Goal: Information Seeking & Learning: Learn about a topic

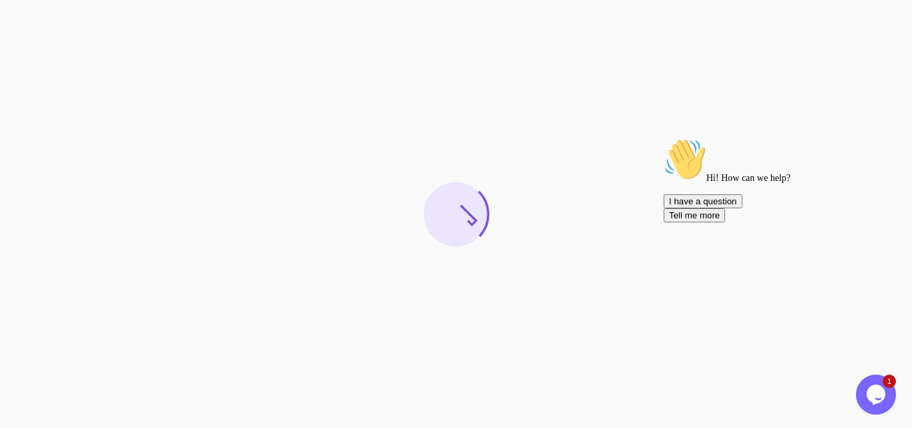
click at [664, 138] on icon "Chat attention grabber" at bounding box center [664, 138] width 0 height 0
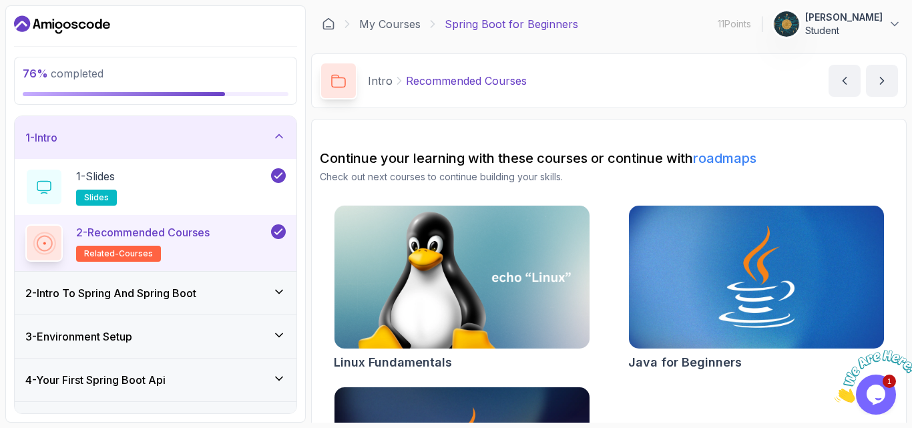
drag, startPoint x: 279, startPoint y: 130, endPoint x: 280, endPoint y: 143, distance: 13.4
click at [279, 130] on icon at bounding box center [278, 136] width 13 height 13
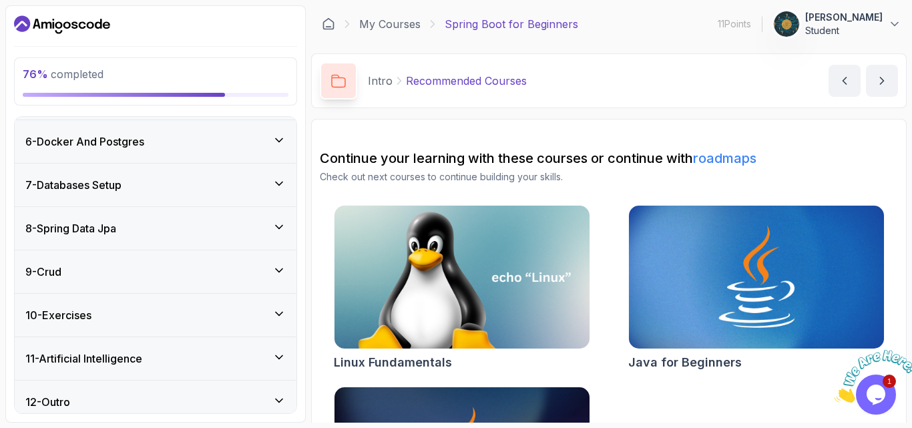
scroll to position [224, 0]
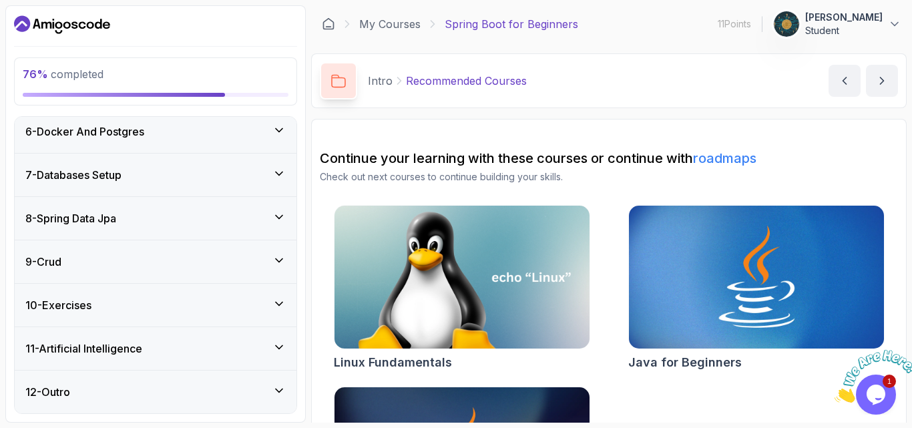
click at [272, 301] on icon at bounding box center [278, 303] width 13 height 13
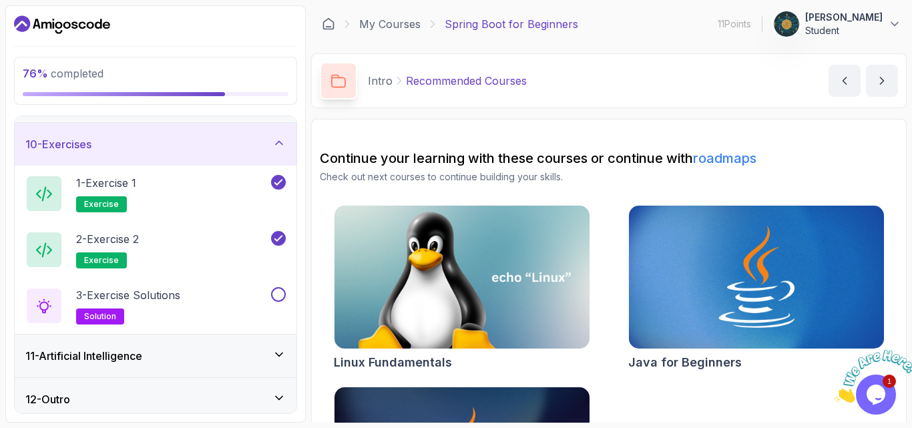
scroll to position [391, 0]
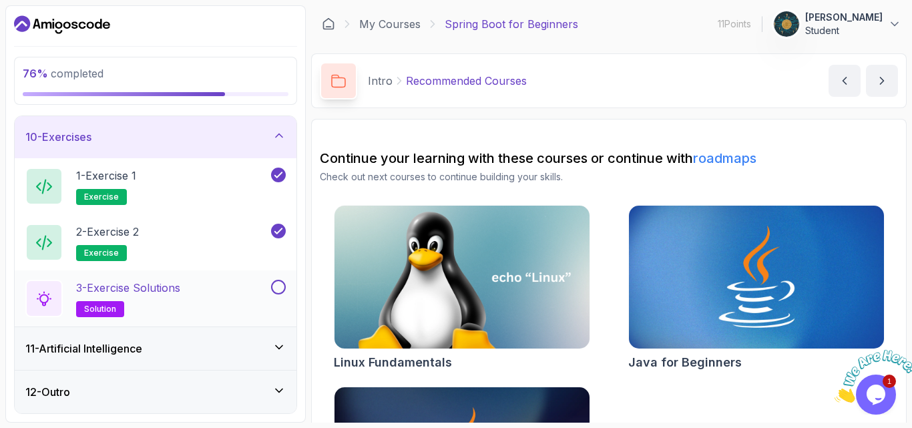
click at [281, 286] on button at bounding box center [278, 287] width 15 height 15
click at [161, 298] on h2 "3 - Exercise Solutions solution" at bounding box center [128, 298] width 104 height 37
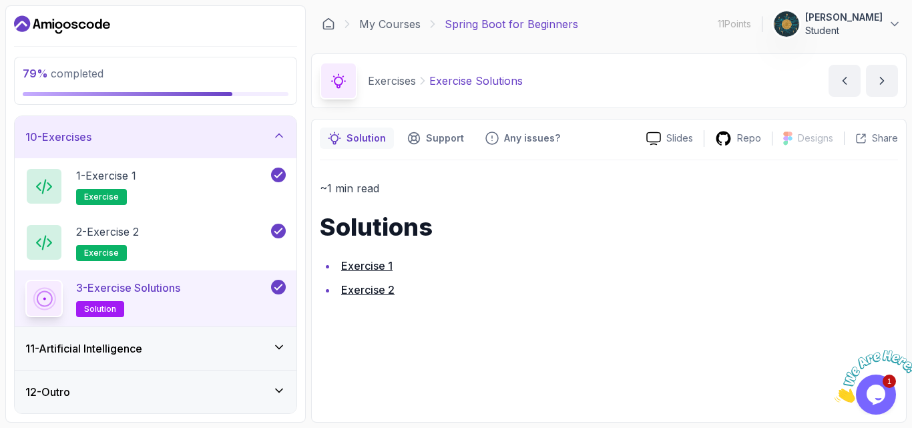
click at [274, 351] on icon at bounding box center [278, 347] width 13 height 13
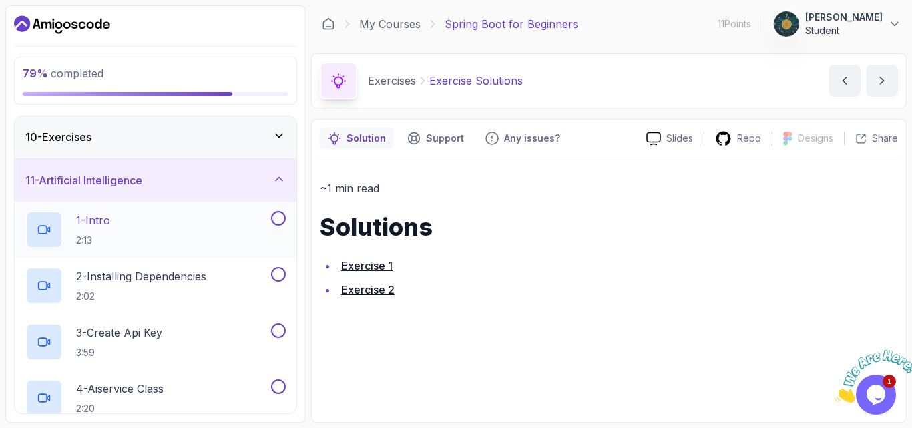
click at [129, 218] on div "1 - Intro 2:13" at bounding box center [146, 229] width 243 height 37
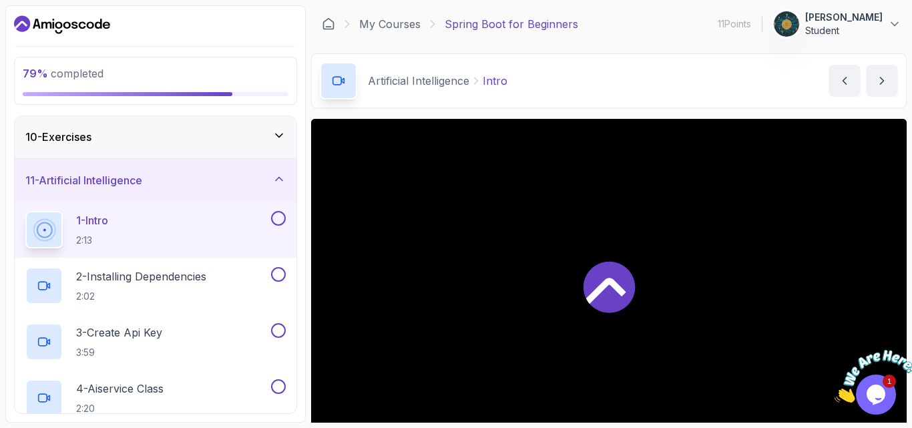
click at [641, 76] on div "Artificial Intelligence Intro Intro by nelson" at bounding box center [609, 80] width 596 height 55
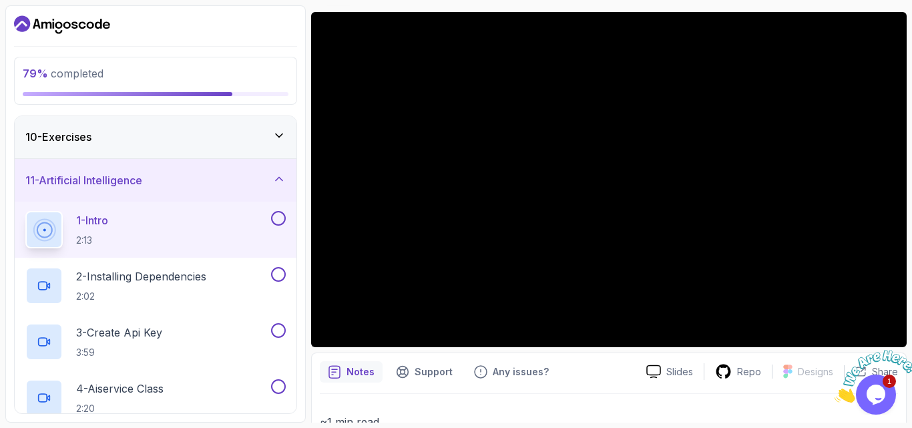
scroll to position [80, 0]
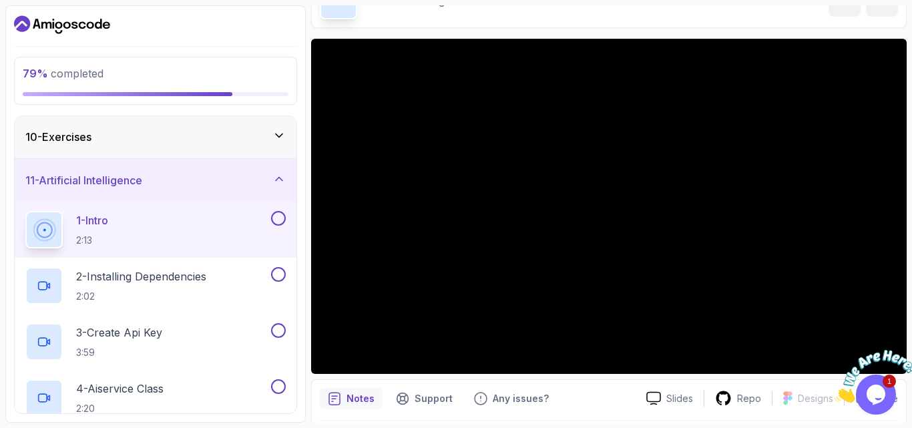
click at [300, 160] on div "79 % completed 1 - Intro 2 - Intro To Spring And Spring Boot 3 - Environment Se…" at bounding box center [155, 213] width 300 height 417
click at [151, 144] on div "10 - Exercises" at bounding box center [155, 137] width 260 height 16
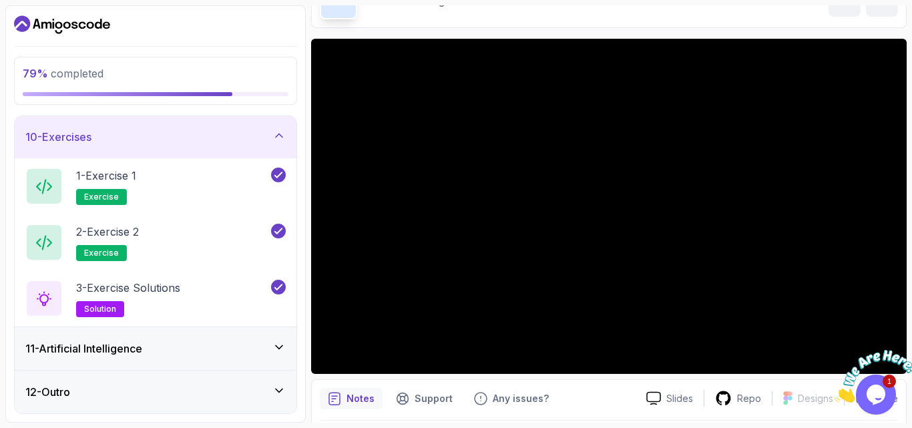
click at [151, 144] on div "10 - Exercises" at bounding box center [155, 137] width 260 height 16
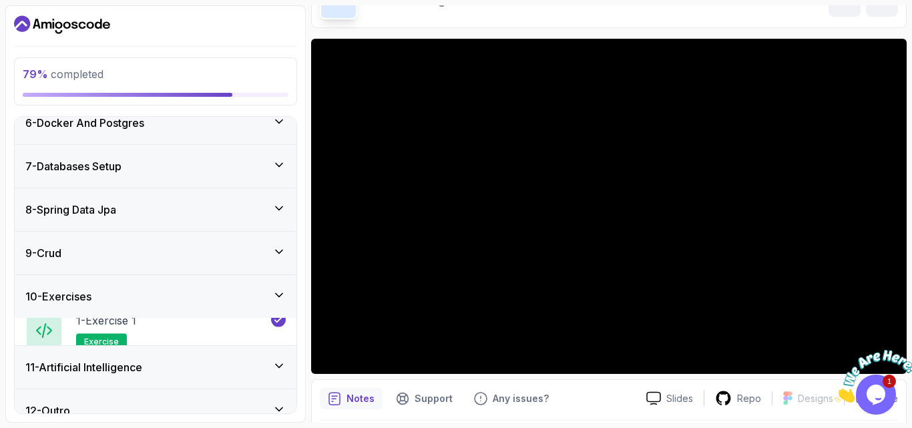
scroll to position [224, 0]
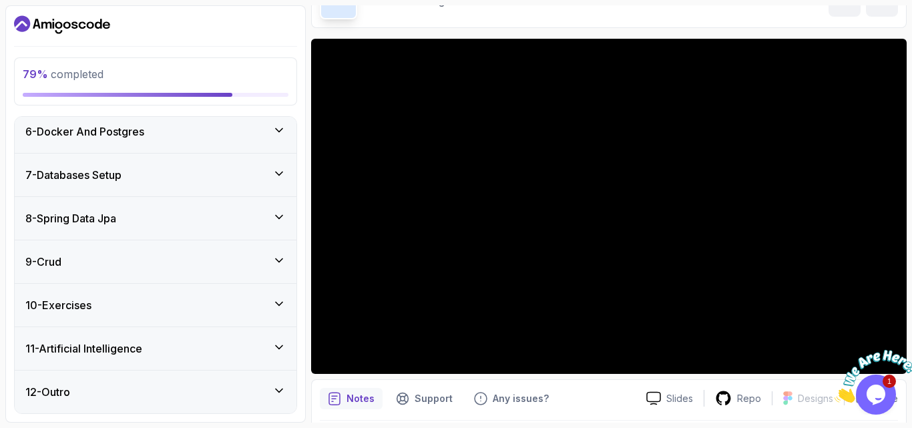
click at [104, 337] on div "11 - Artificial Intelligence" at bounding box center [156, 348] width 282 height 43
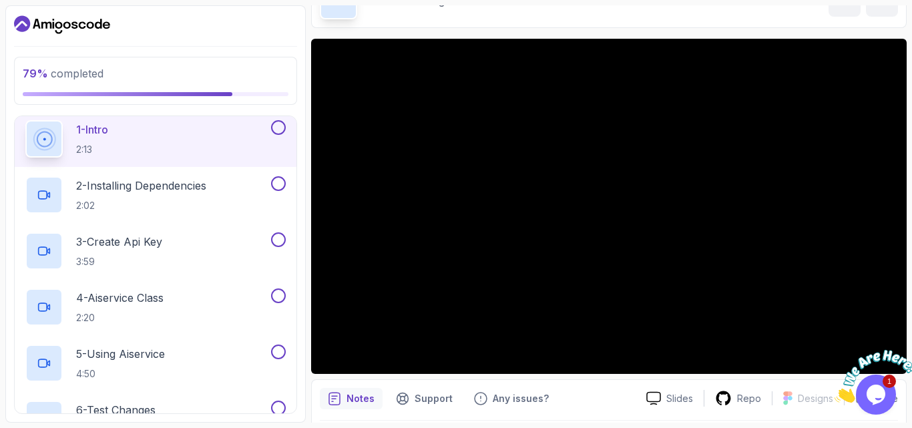
scroll to position [455, 0]
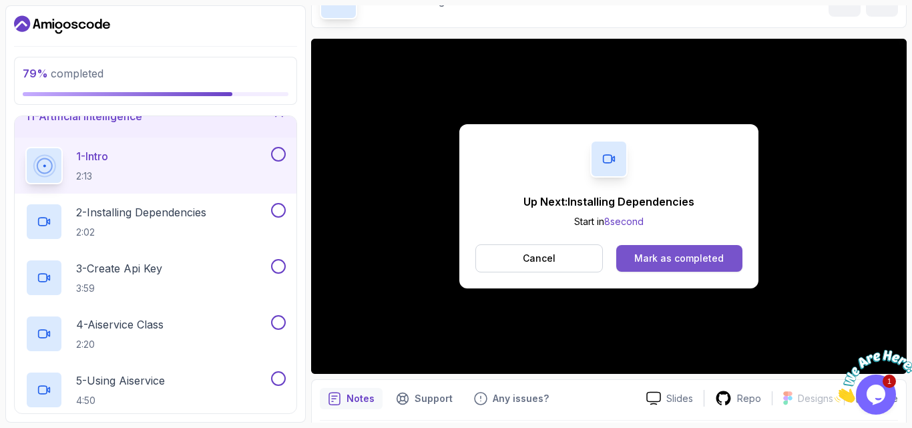
click at [671, 263] on div "Mark as completed" at bounding box center [678, 258] width 89 height 13
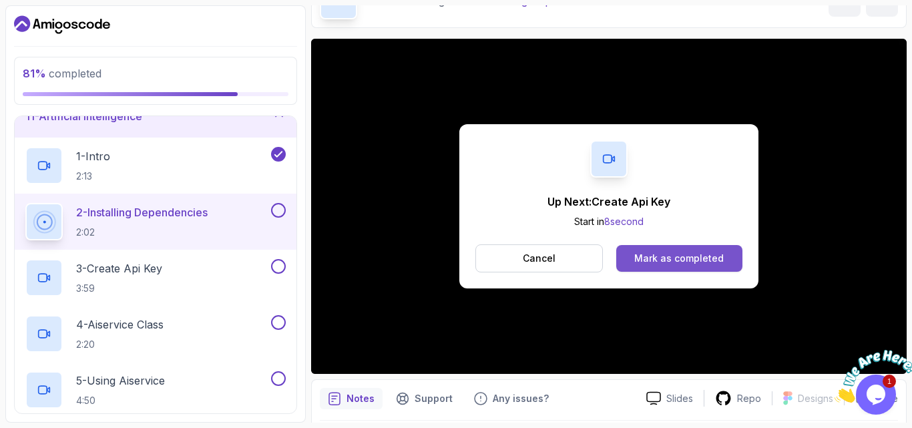
click at [672, 261] on div "Mark as completed" at bounding box center [678, 258] width 89 height 13
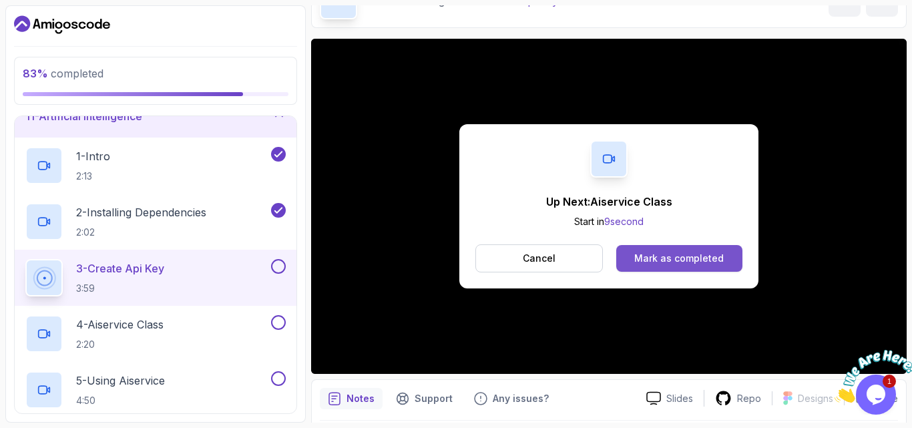
click at [636, 253] on div "Mark as completed" at bounding box center [678, 258] width 89 height 13
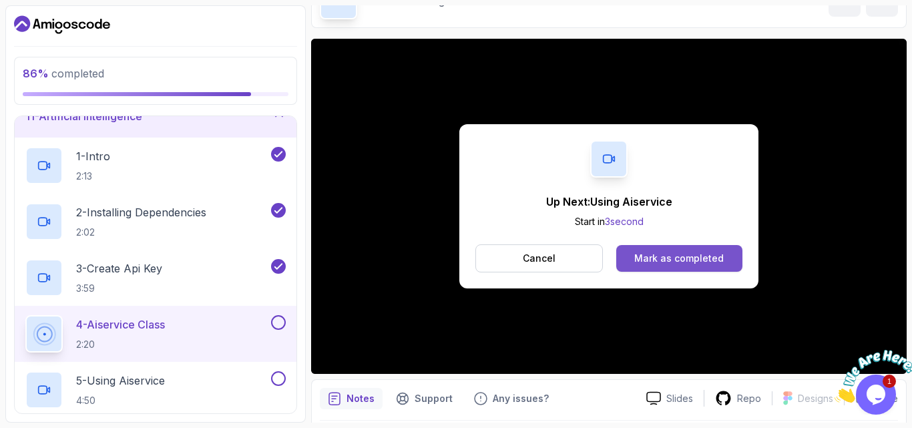
click at [652, 245] on button "Mark as completed" at bounding box center [679, 258] width 126 height 27
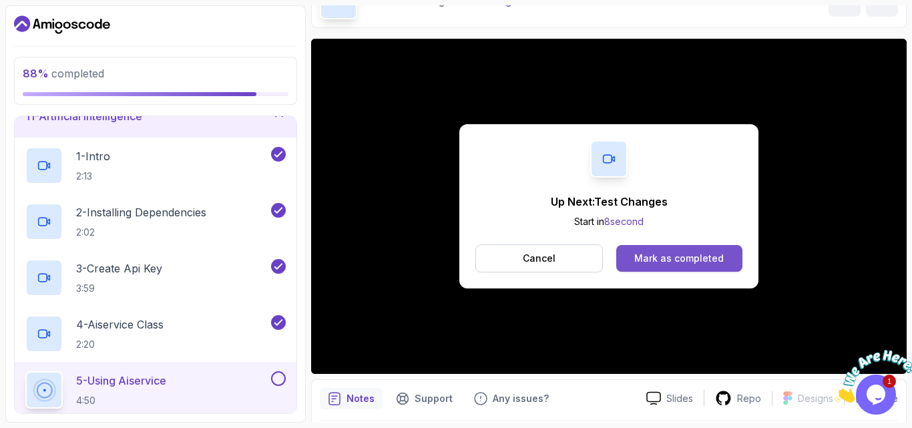
click at [640, 262] on div "Mark as completed" at bounding box center [678, 258] width 89 height 13
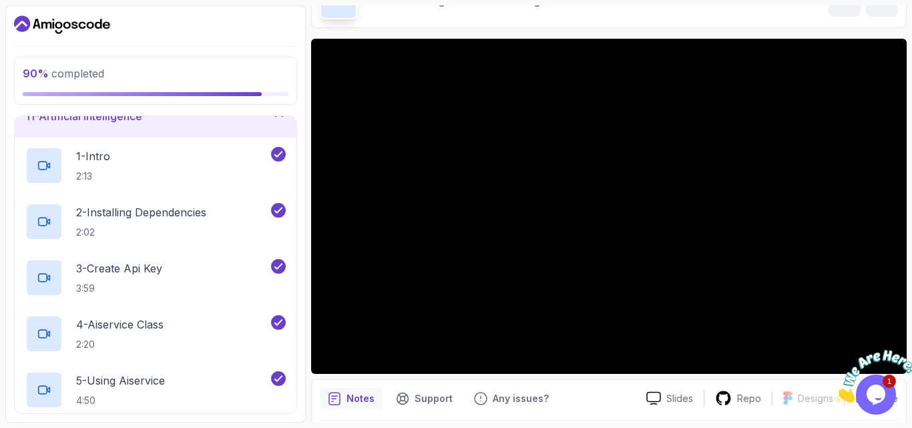
click at [102, 75] on span "90 % completed" at bounding box center [63, 73] width 81 height 13
click at [276, 120] on icon at bounding box center [278, 114] width 13 height 13
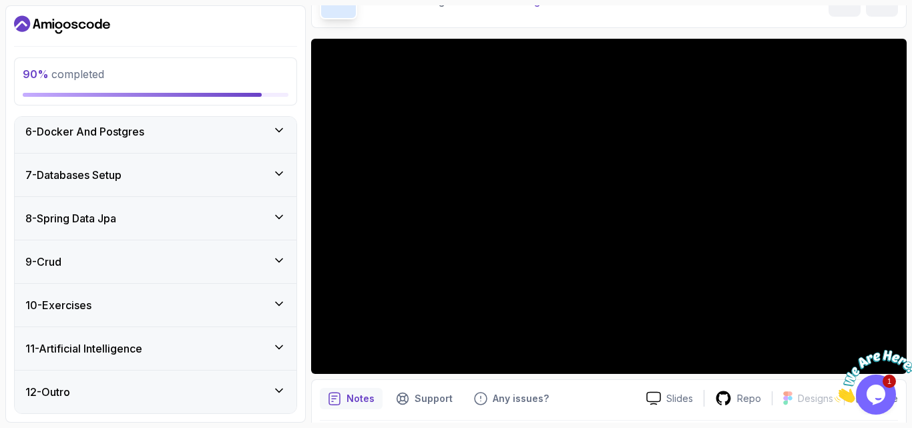
scroll to position [224, 0]
click at [220, 331] on div "11 - Artificial Intelligence" at bounding box center [156, 348] width 282 height 43
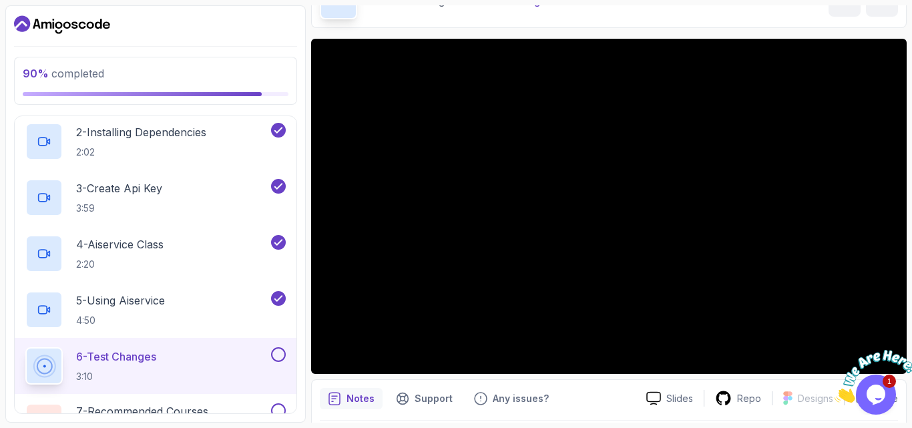
scroll to position [616, 0]
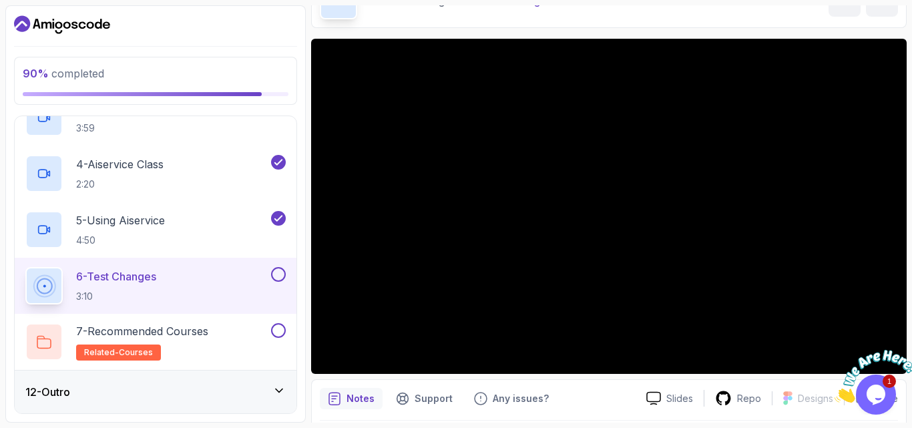
click at [813, 36] on main "My Courses Spring Boot for Beginners 11 Points 1 Ahad Iqbal Student 11 - Artifi…" at bounding box center [609, 213] width 596 height 417
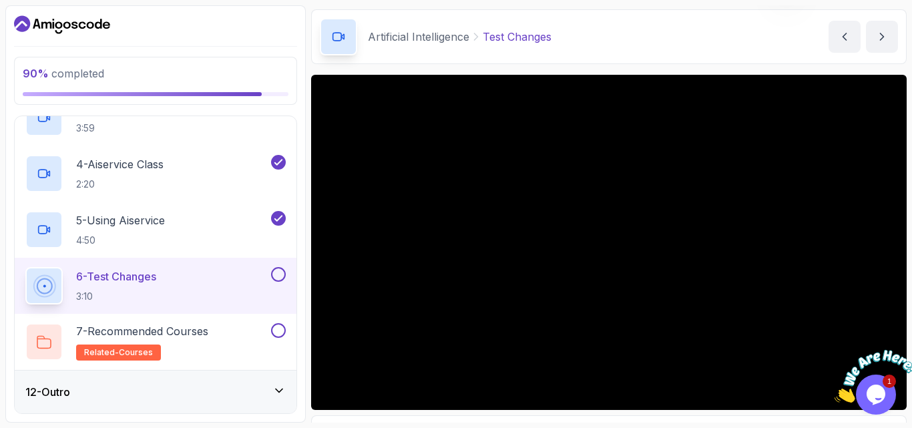
scroll to position [71, 0]
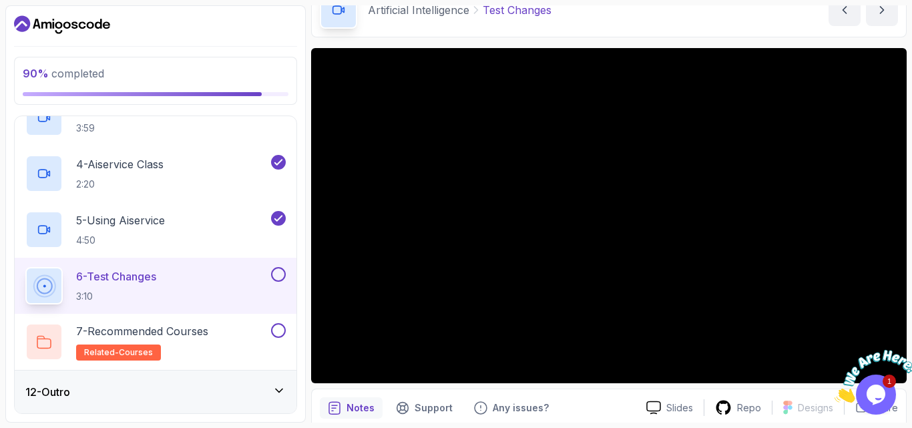
click at [813, 36] on div "Artificial Intelligence Test Changes Test Changes by nelson" at bounding box center [609, 10] width 596 height 55
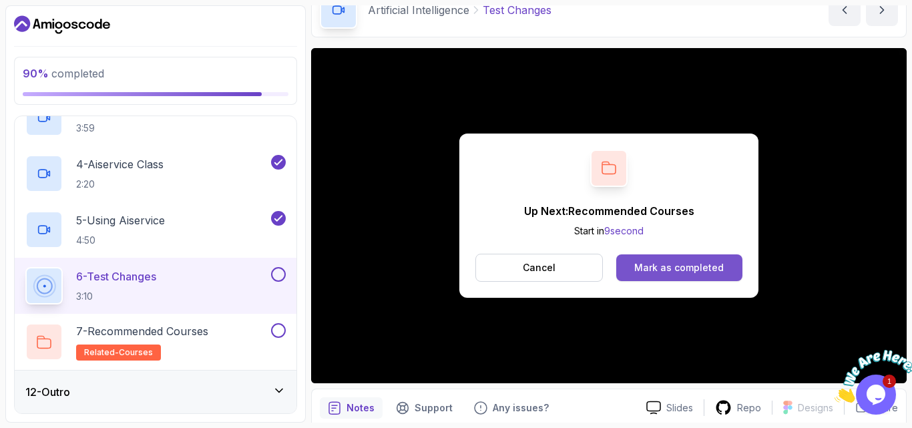
click at [656, 270] on div "Mark as completed" at bounding box center [678, 267] width 89 height 13
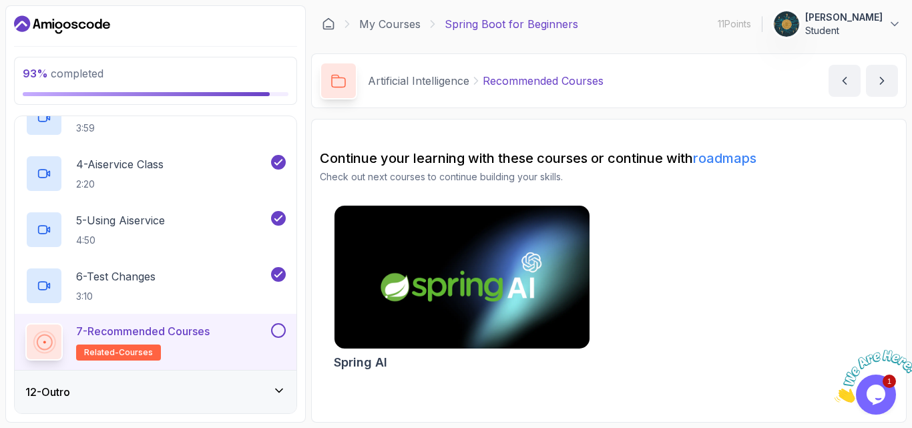
click at [280, 331] on button at bounding box center [278, 330] width 15 height 15
click at [271, 388] on div "12 - Outro" at bounding box center [155, 392] width 260 height 16
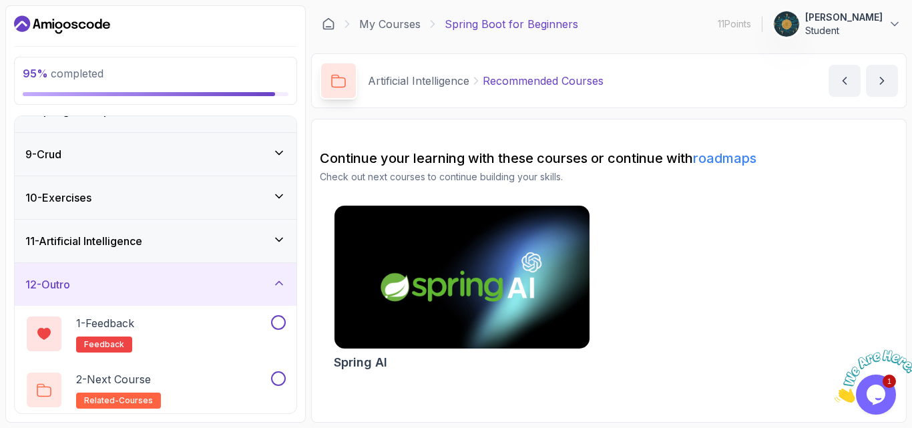
scroll to position [335, 0]
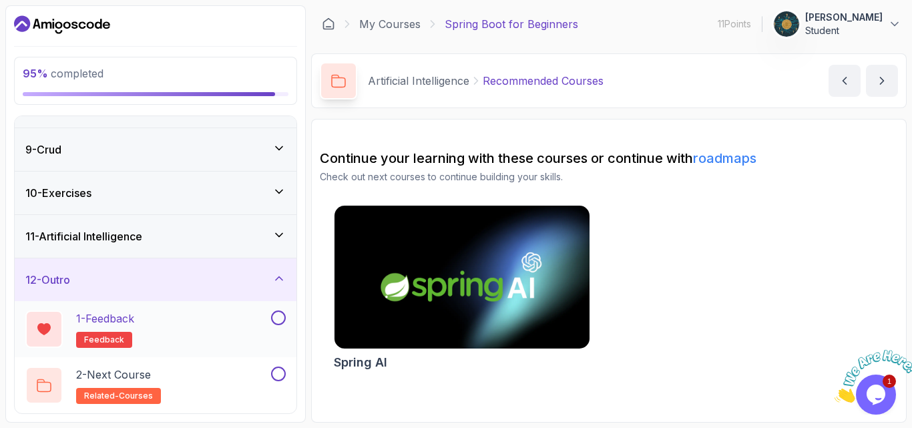
click at [279, 322] on button at bounding box center [278, 318] width 15 height 15
click at [184, 321] on div "1 - Feedback feedback" at bounding box center [146, 329] width 243 height 37
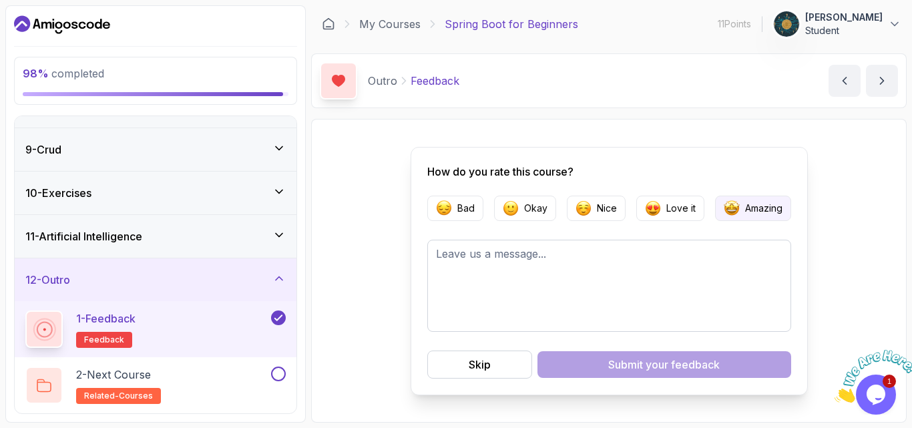
click at [755, 202] on p "Amazing" at bounding box center [763, 208] width 37 height 13
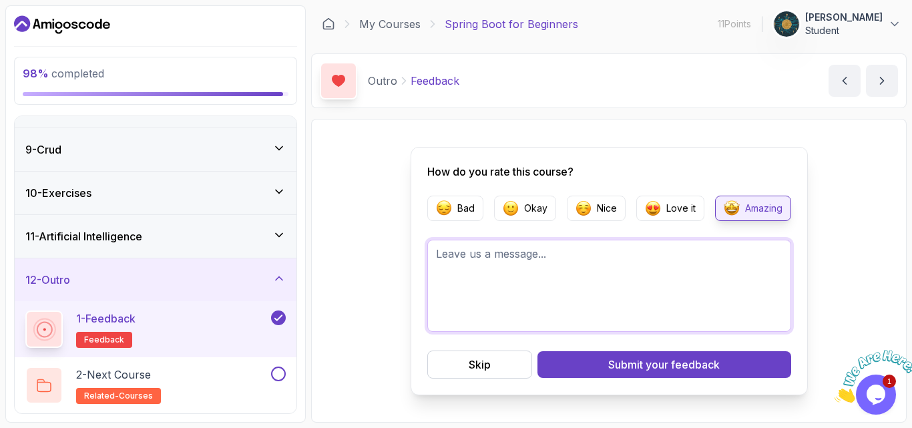
click at [572, 268] on textarea at bounding box center [609, 286] width 364 height 92
type textarea "M"
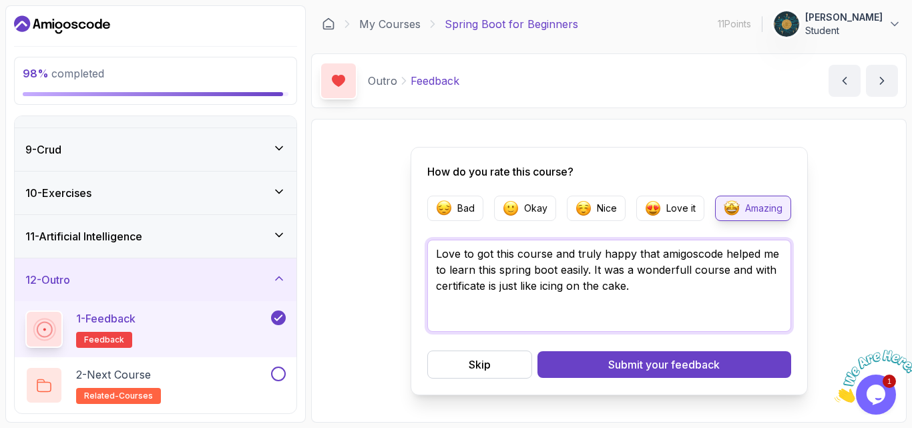
type textarea "Love to got this course and truly happy that amigoscode helped me to learn this…"
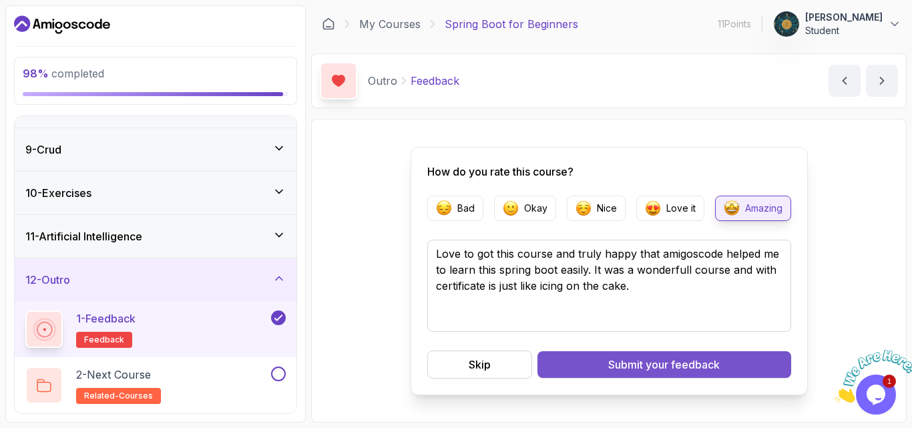
click at [615, 371] on div "Submit your feedback" at bounding box center [664, 365] width 112 height 16
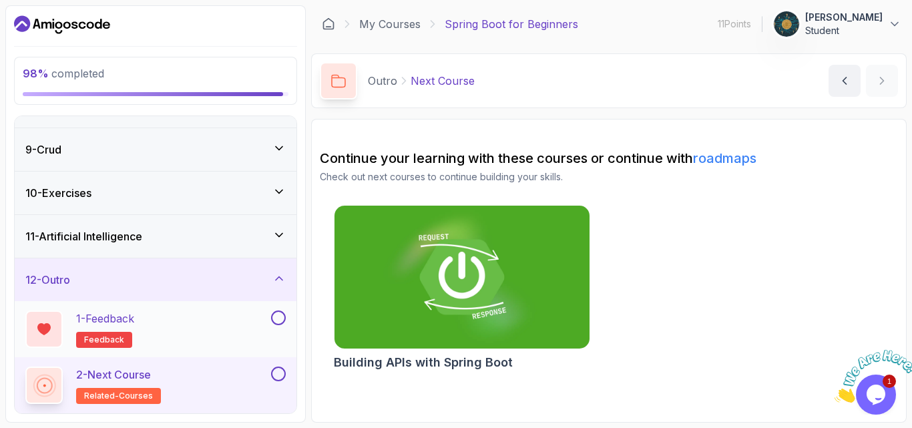
click at [280, 318] on button at bounding box center [278, 318] width 15 height 15
click at [283, 371] on button at bounding box center [278, 374] width 15 height 15
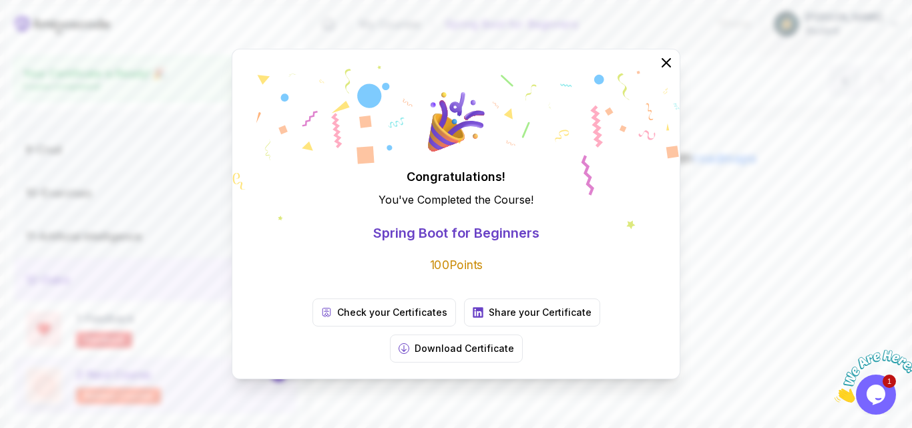
scroll to position [331, 0]
click at [523, 335] on button "Download Certificate" at bounding box center [456, 349] width 133 height 28
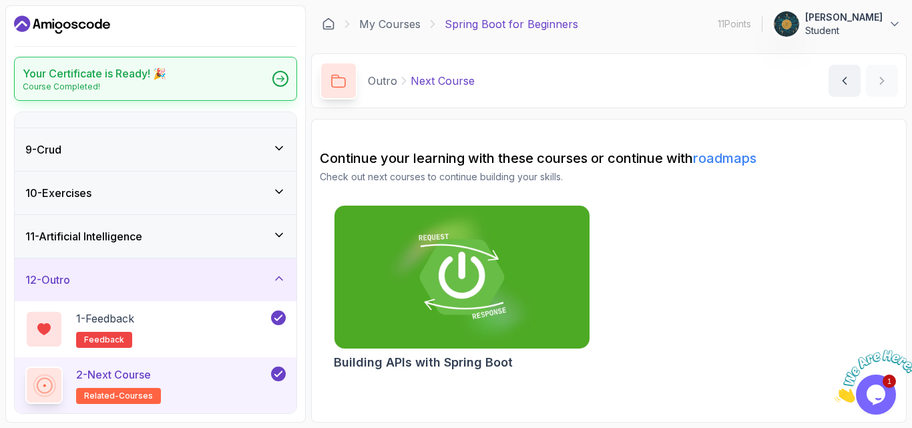
click at [111, 83] on p "Course Completed!" at bounding box center [95, 86] width 144 height 11
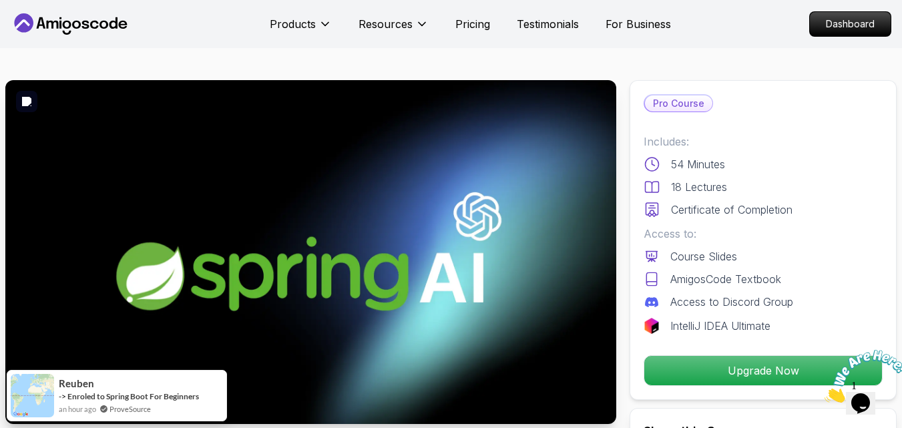
click at [829, 21] on p "Dashboard" at bounding box center [850, 24] width 77 height 23
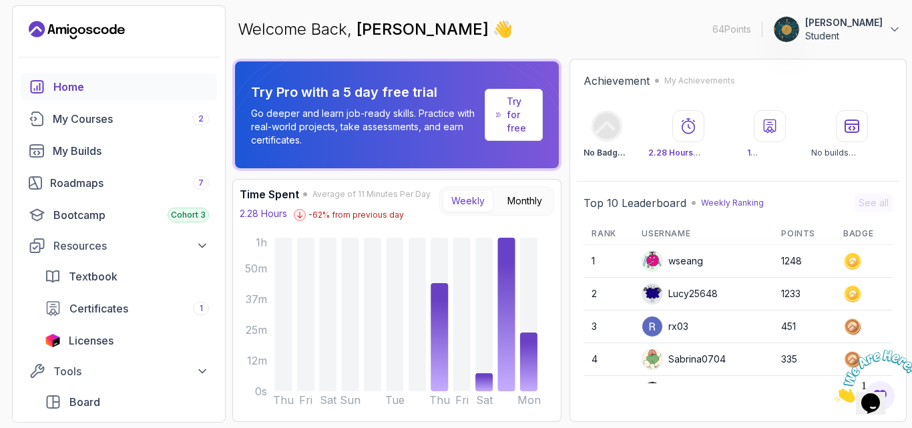
click at [780, 124] on div at bounding box center [770, 126] width 32 height 32
click at [769, 127] on icon at bounding box center [769, 126] width 11 height 13
click at [65, 131] on link "My Courses 2" at bounding box center [119, 119] width 196 height 27
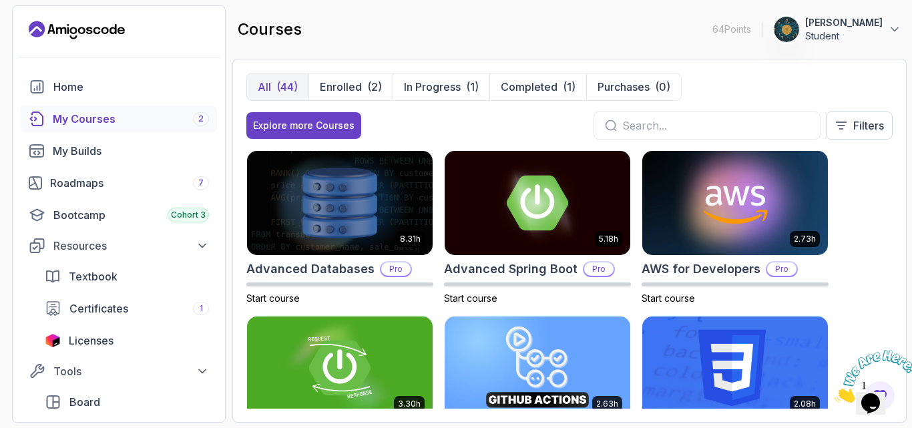
click at [885, 259] on div "8.31h Advanced Databases Pro Start course 5.18h Advanced Spring Boot Pro Start …" at bounding box center [569, 279] width 646 height 258
click at [883, 212] on div "8.31h Advanced Databases Pro Start course 5.18h Advanced Spring Boot Pro Start …" at bounding box center [569, 279] width 646 height 258
click at [105, 315] on span "Certificates" at bounding box center [98, 308] width 59 height 16
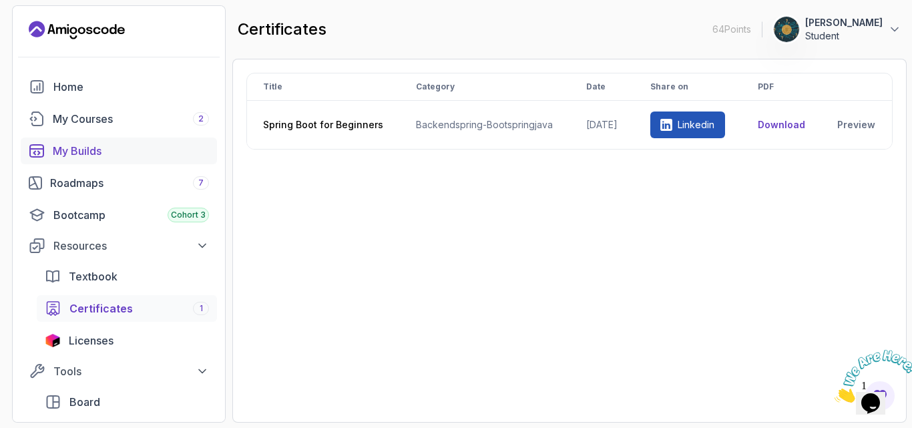
click at [130, 146] on div "My Builds" at bounding box center [131, 151] width 156 height 16
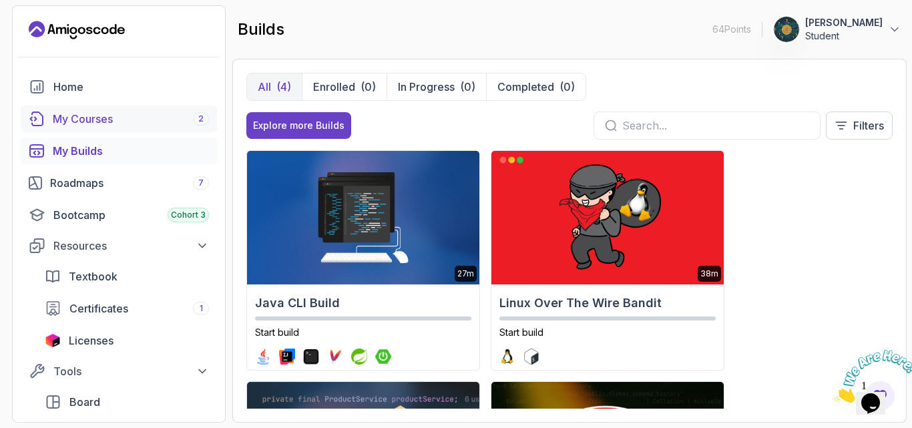
click at [91, 123] on div "My Courses 2" at bounding box center [131, 119] width 156 height 16
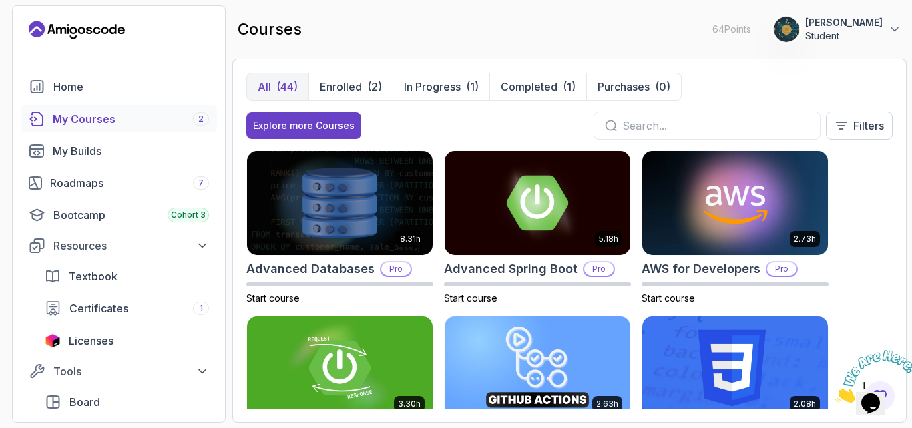
click at [901, 27] on div "courses 64 Points 1 Ahad Iqbal Student" at bounding box center [569, 29] width 674 height 48
click at [896, 29] on icon at bounding box center [894, 29] width 7 height 3
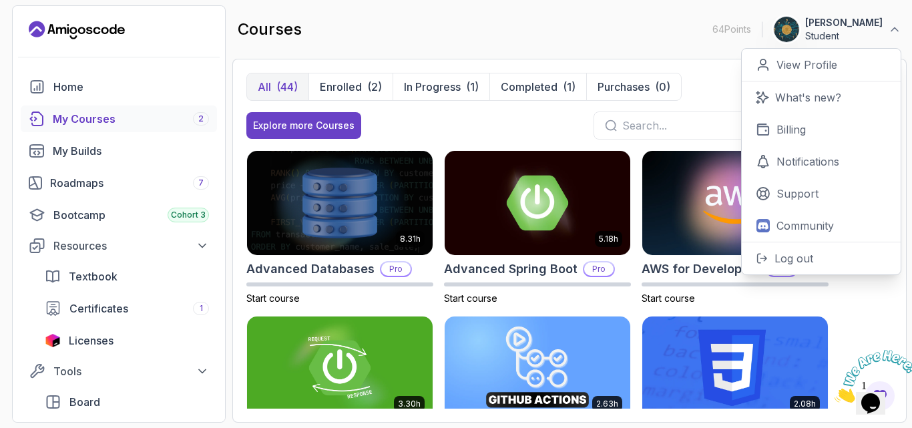
click at [649, 17] on div "courses 64 Points 1 Ahad Iqbal Student 0 Points View Profile What's new? Billin…" at bounding box center [569, 29] width 674 height 48
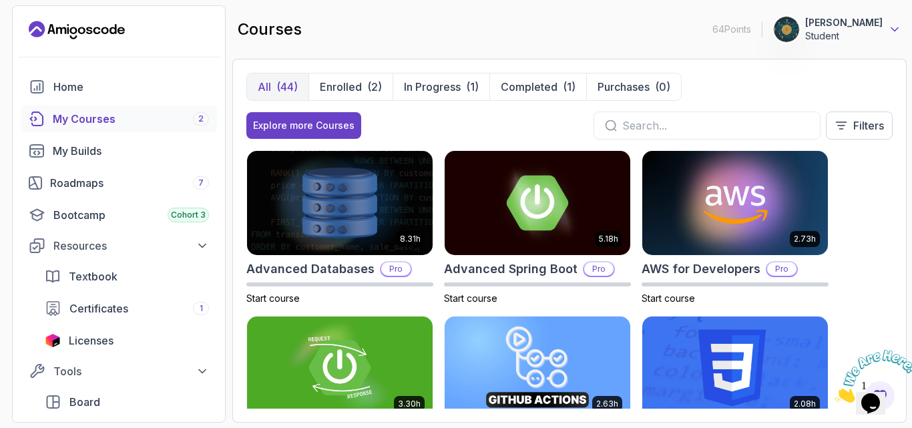
click at [890, 28] on icon at bounding box center [894, 29] width 13 height 13
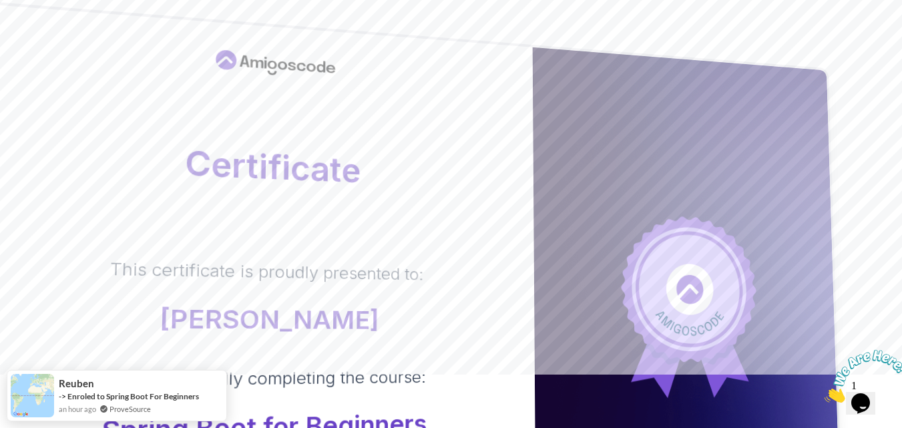
scroll to position [80, 0]
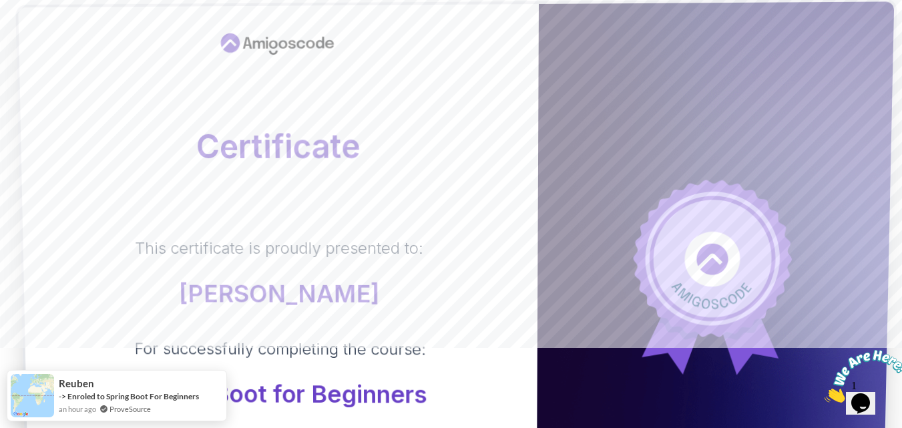
click at [435, 251] on div "This certificate is proudly presented to: Ahad Iqbal For successfully completin…" at bounding box center [280, 323] width 462 height 170
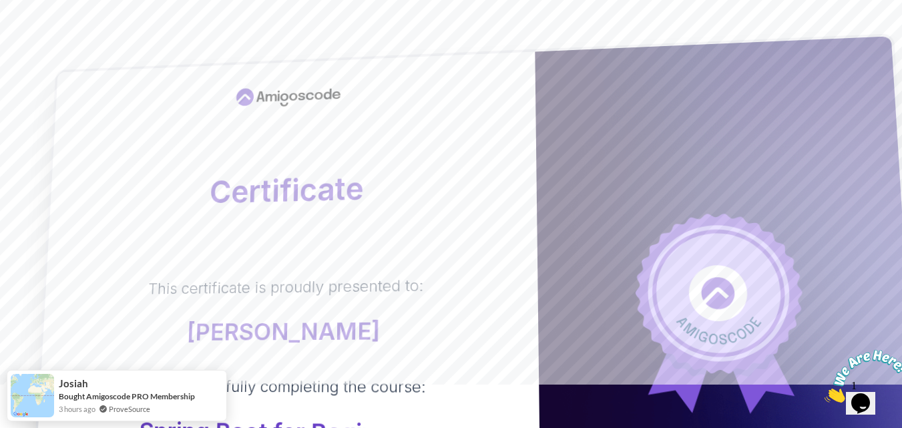
scroll to position [0, 0]
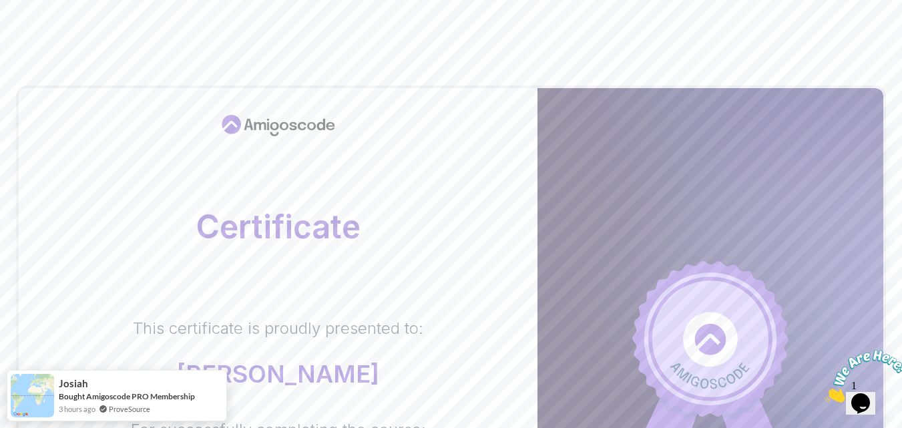
click at [622, 121] on body "Certificate This certificate is proudly presented to: Ahad Iqbal For successful…" at bounding box center [451, 422] width 902 height 845
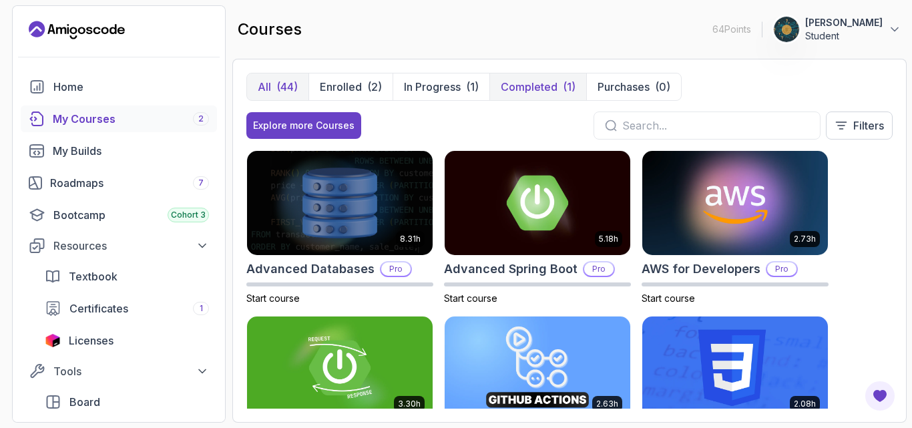
click at [540, 80] on p "Completed" at bounding box center [529, 87] width 57 height 16
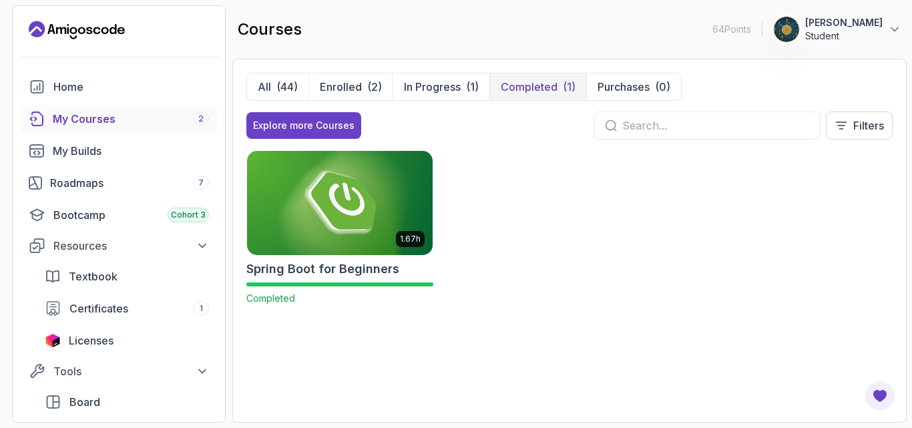
click at [314, 278] on div "1.67h Spring Boot for Beginners Completed" at bounding box center [339, 227] width 187 height 155
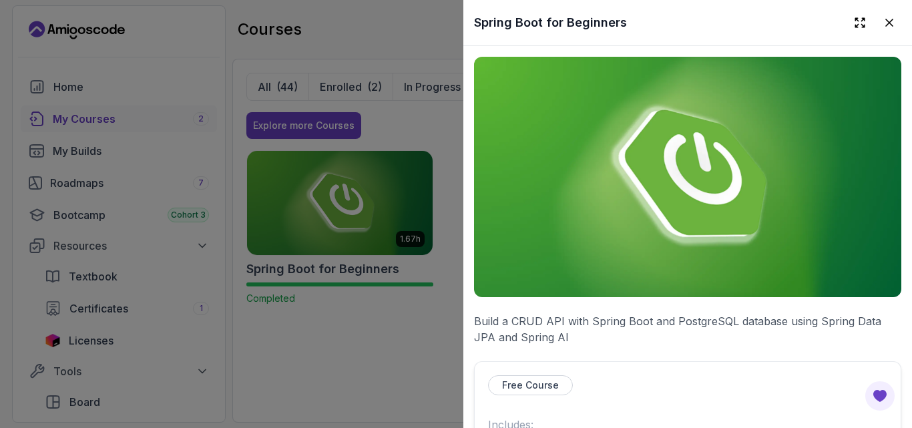
drag, startPoint x: 912, startPoint y: 45, endPoint x: 907, endPoint y: 61, distance: 16.1
click at [907, 61] on html "64 Points 1 [PERSON_NAME] Student Home My Courses 2 My Builds Roadmaps 7 Bootca…" at bounding box center [456, 214] width 912 height 428
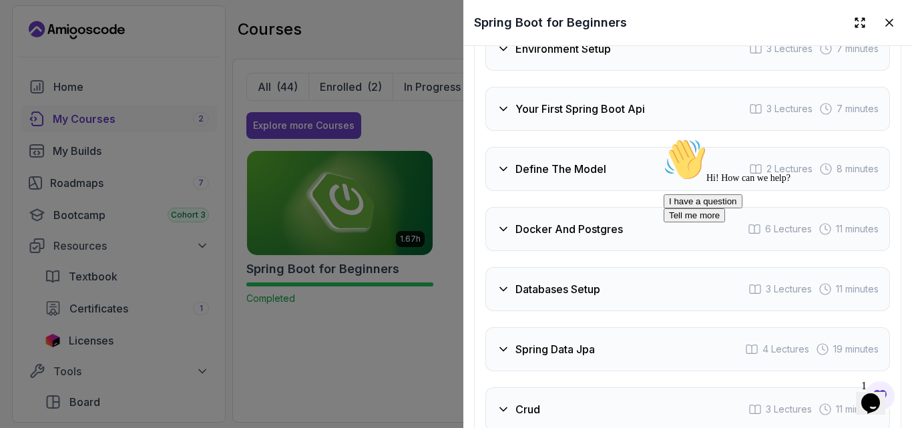
scroll to position [2644, 0]
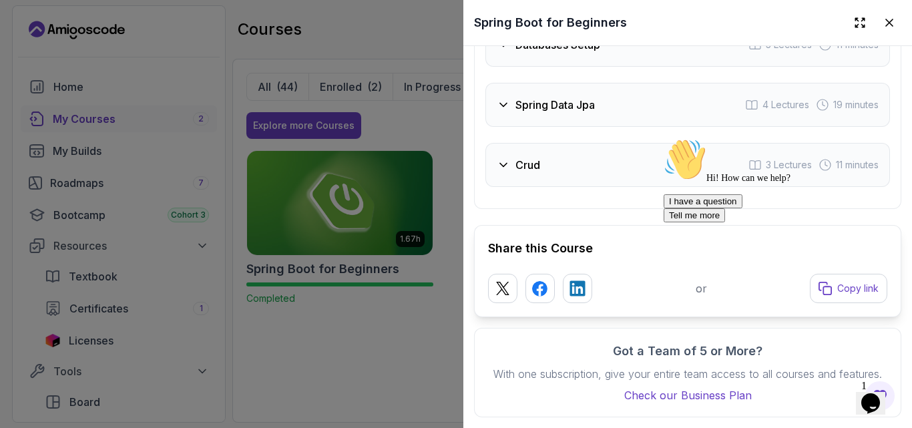
click at [664, 138] on icon "Chat attention grabber" at bounding box center [664, 138] width 0 height 0
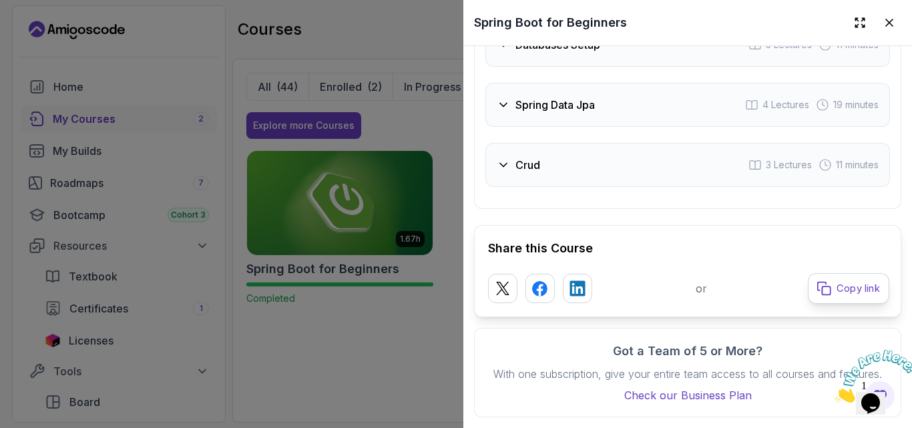
click at [837, 282] on p "Copy link" at bounding box center [858, 289] width 43 height 14
click at [825, 279] on button "Copy link" at bounding box center [848, 288] width 81 height 31
click at [883, 27] on icon at bounding box center [889, 22] width 13 height 13
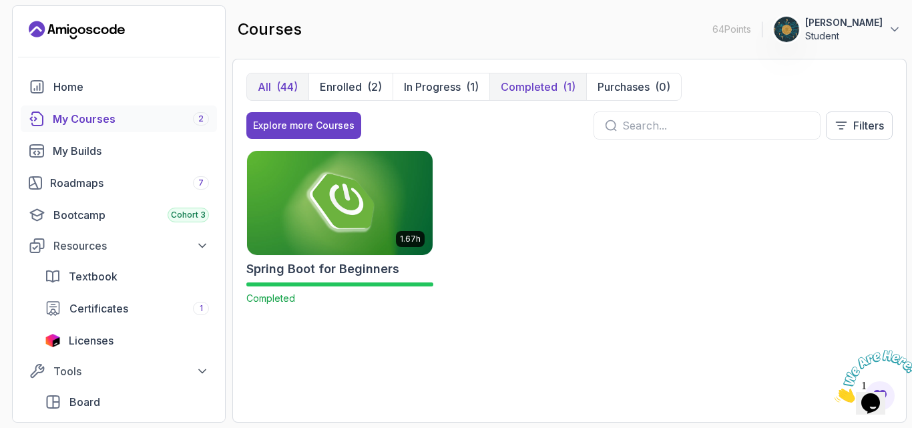
click at [258, 87] on p "All" at bounding box center [264, 87] width 13 height 16
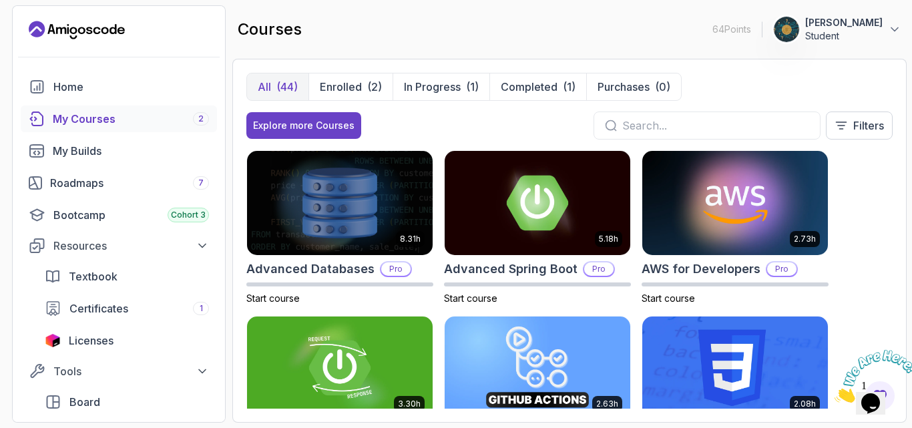
click at [684, 123] on input "text" at bounding box center [715, 126] width 187 height 16
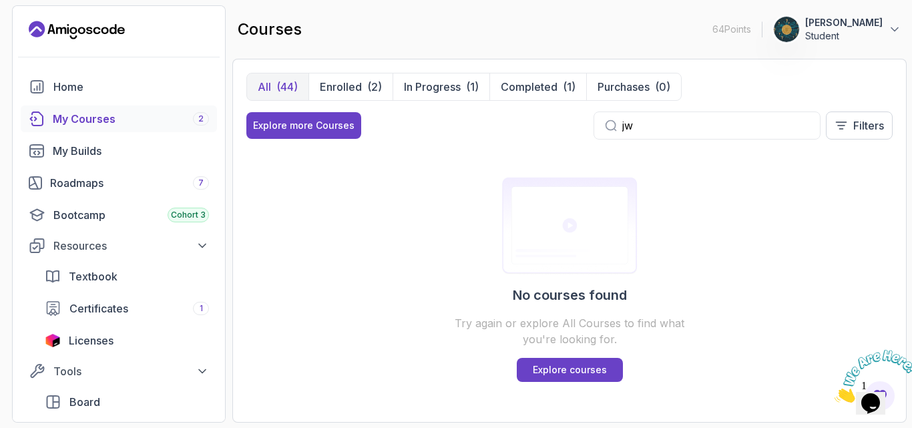
type input "j"
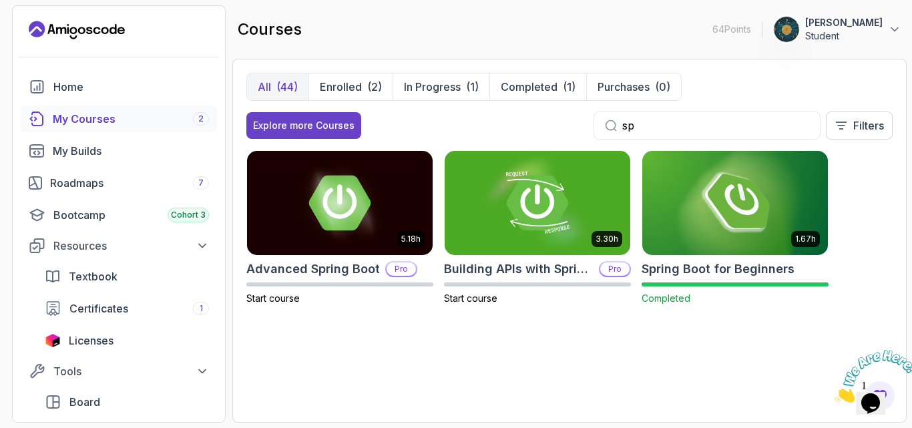
type input "s"
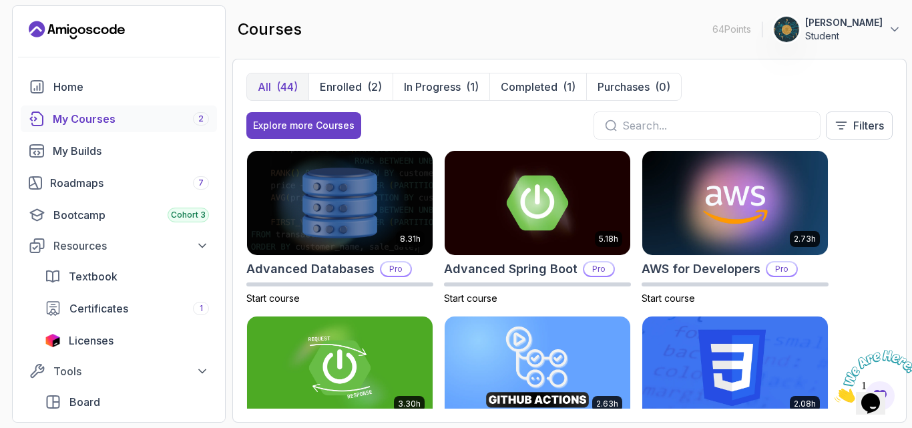
click at [694, 118] on input "text" at bounding box center [715, 126] width 187 height 16
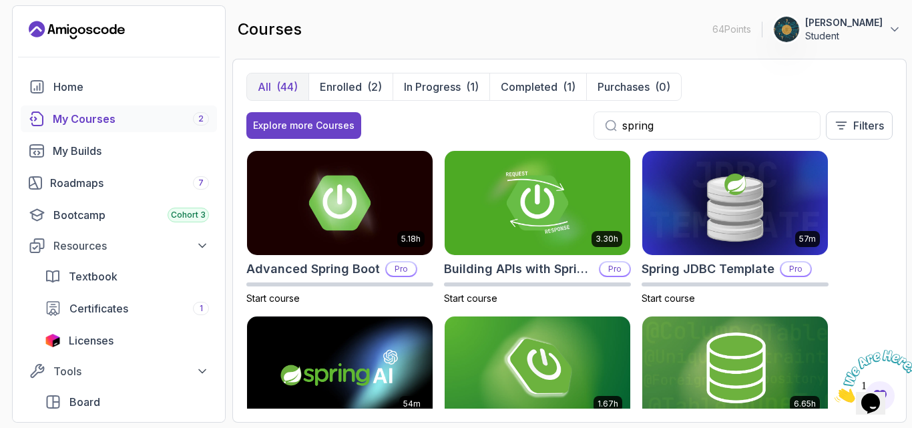
click at [868, 209] on div "5.18h Advanced Spring Boot Pro Start course 3.30h Building APIs with Spring Boo…" at bounding box center [569, 279] width 646 height 258
click at [683, 114] on div "spring" at bounding box center [707, 126] width 227 height 28
click at [672, 123] on input "spring" at bounding box center [715, 126] width 187 height 16
type input "s"
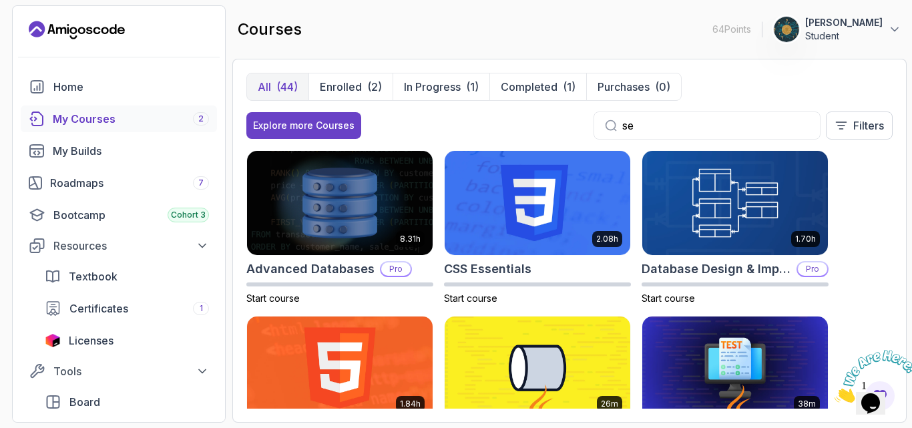
type input "s"
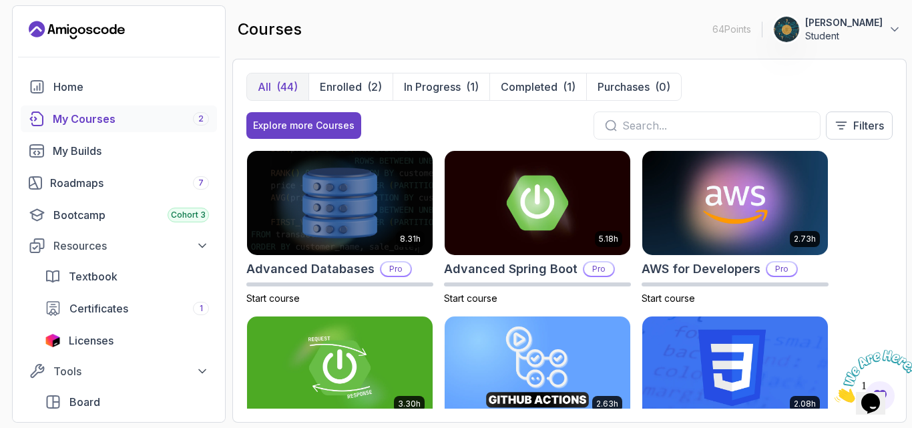
click at [884, 213] on div "8.31h Advanced Databases Pro Start course 5.18h Advanced Spring Boot Pro Start …" at bounding box center [569, 279] width 646 height 258
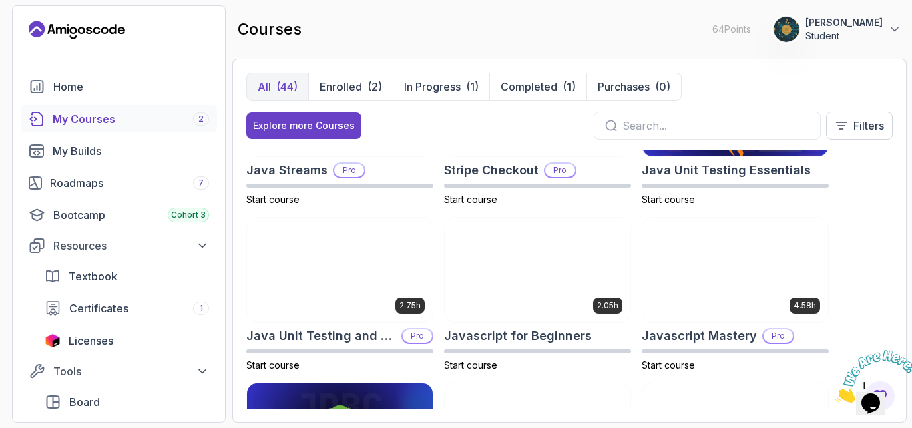
scroll to position [1282, 0]
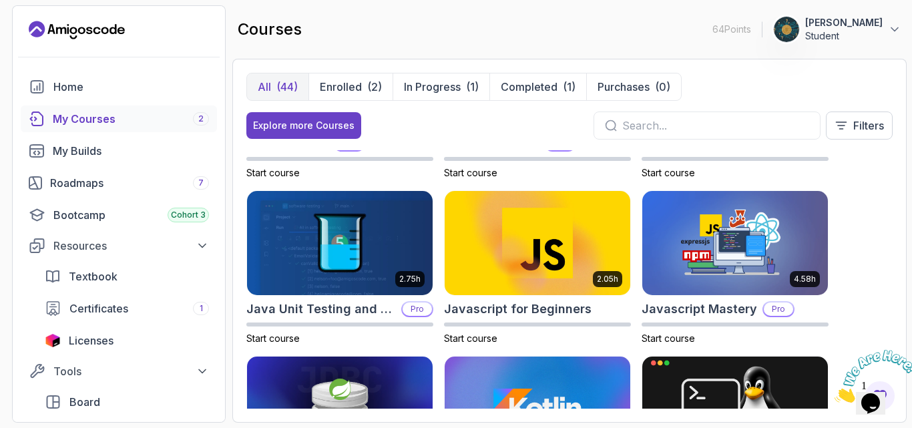
click at [873, 250] on div "8.31h Advanced Databases Pro Start course 5.18h Advanced Spring Boot Pro Start …" at bounding box center [569, 279] width 646 height 258
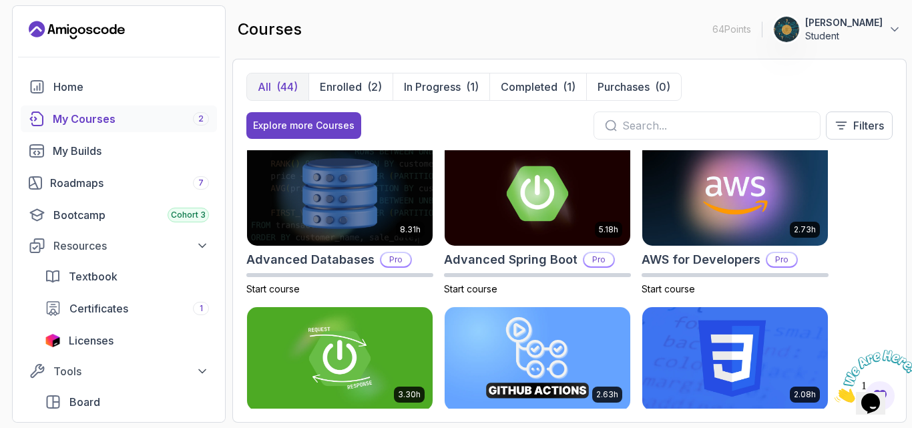
scroll to position [0, 0]
